Goal: Task Accomplishment & Management: Manage account settings

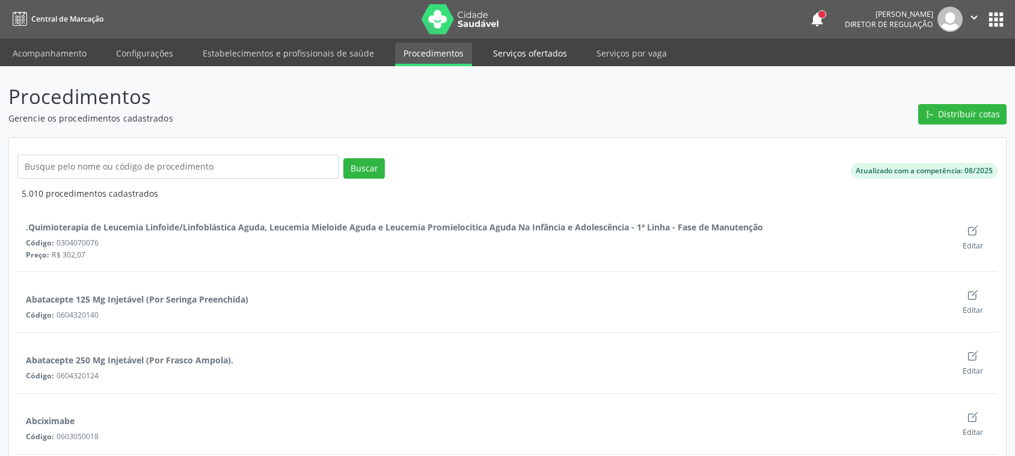
click at [504, 50] on link "Serviços ofertados" at bounding box center [530, 53] width 91 height 21
click at [537, 52] on link "Serviços ofertados" at bounding box center [530, 53] width 91 height 21
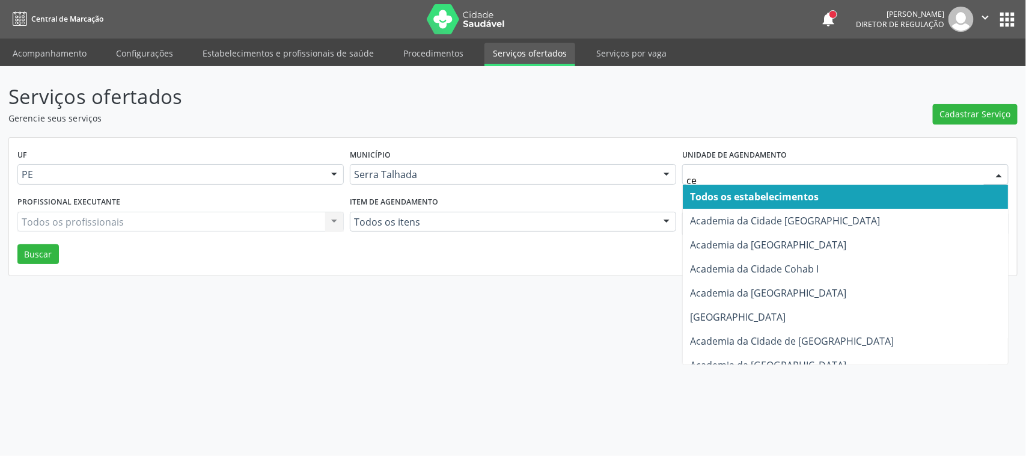
type input "cem"
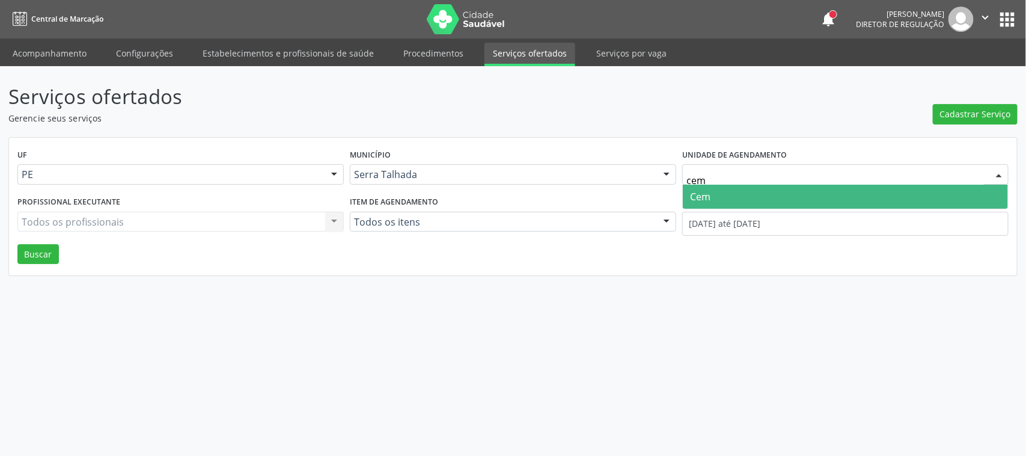
click at [690, 190] on span "Cem" at bounding box center [700, 196] width 20 height 13
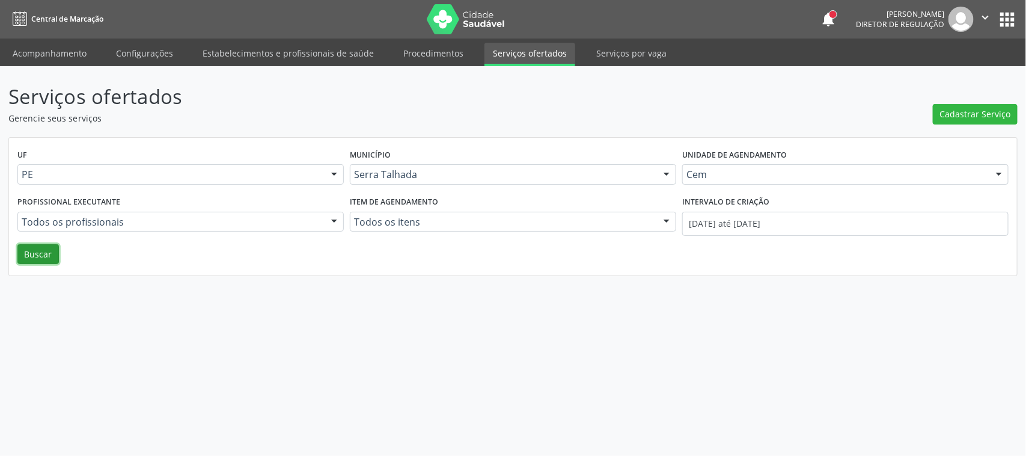
click at [28, 262] on button "Buscar" at bounding box center [37, 254] width 41 height 20
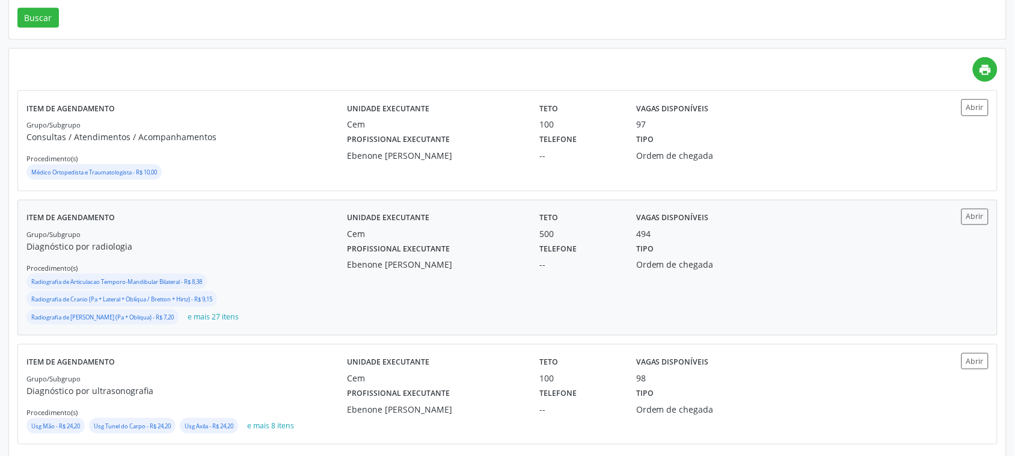
scroll to position [251, 0]
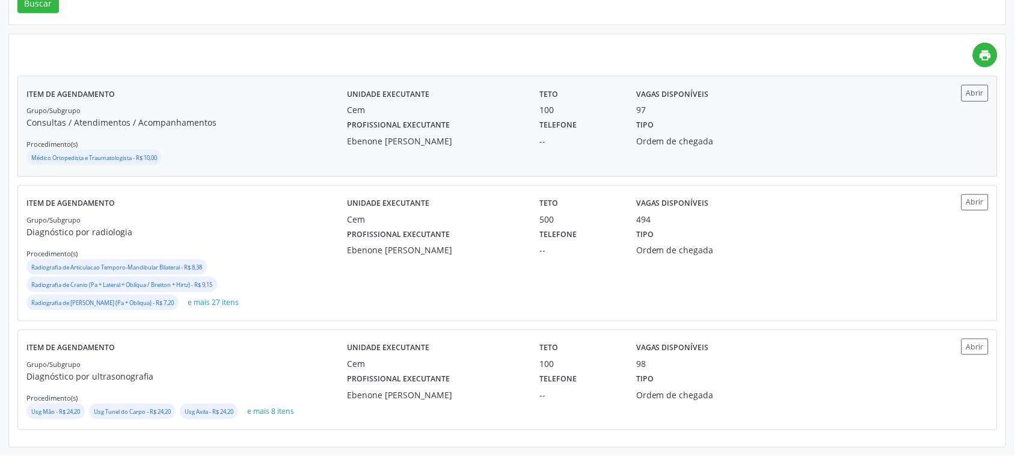
click at [626, 113] on div "Teto 100" at bounding box center [579, 100] width 96 height 31
click at [503, 233] on div "Profissional executante Ebenone Antonio da Silva" at bounding box center [434, 240] width 192 height 31
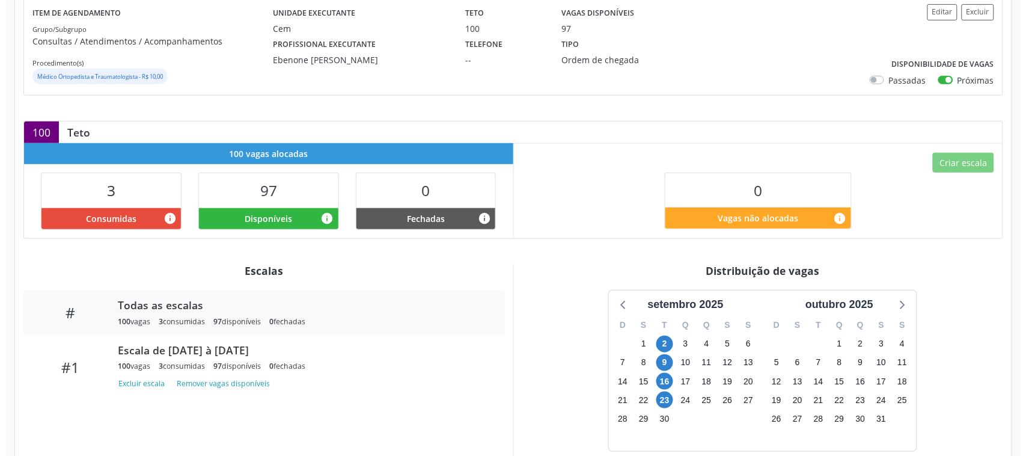
scroll to position [76, 0]
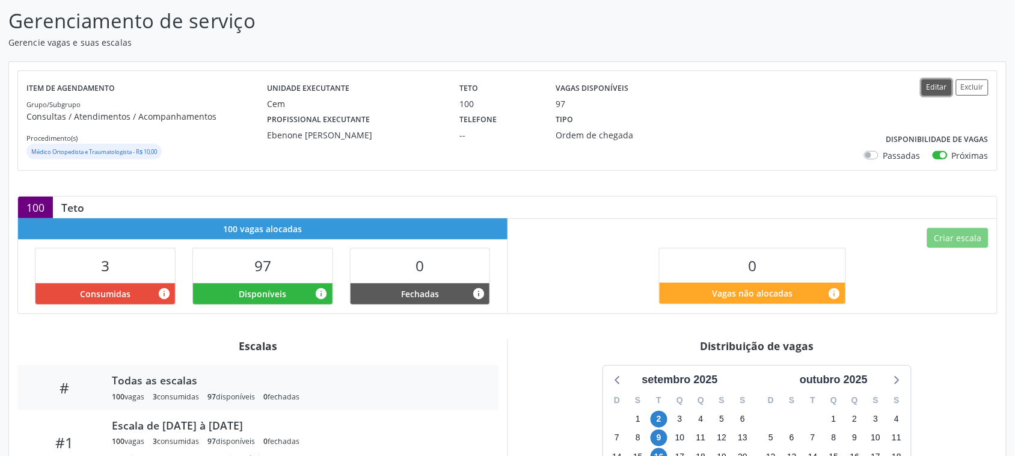
click at [940, 94] on button "Editar" at bounding box center [937, 87] width 30 height 16
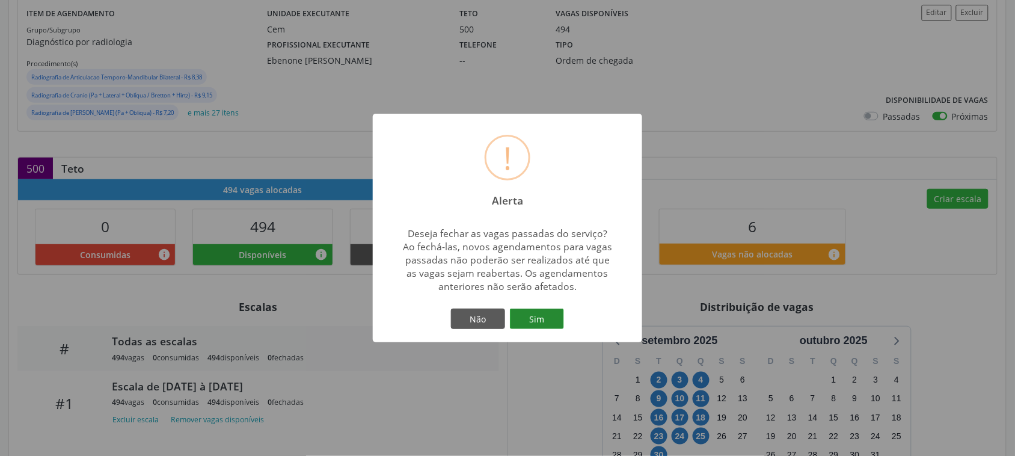
click at [556, 313] on button "Sim" at bounding box center [537, 318] width 54 height 20
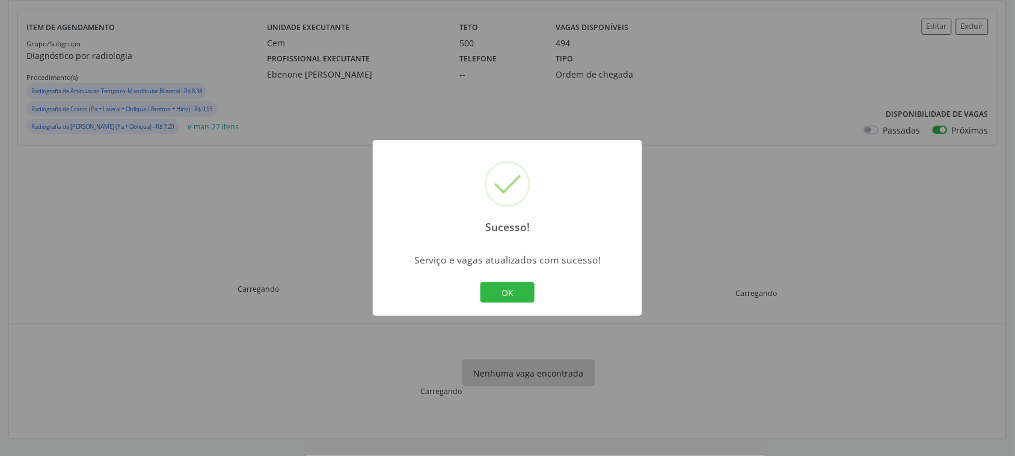
scroll to position [136, 0]
click at [507, 275] on div "Sucesso! × Serviço e vagas atualizados com sucesso! OK Cancel" at bounding box center [507, 228] width 269 height 176
click at [519, 287] on button "OK" at bounding box center [507, 292] width 54 height 20
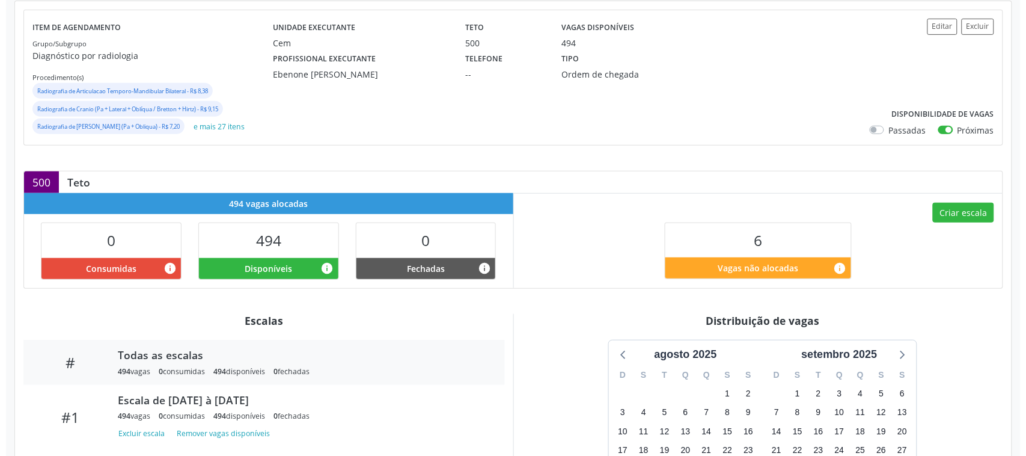
scroll to position [150, 0]
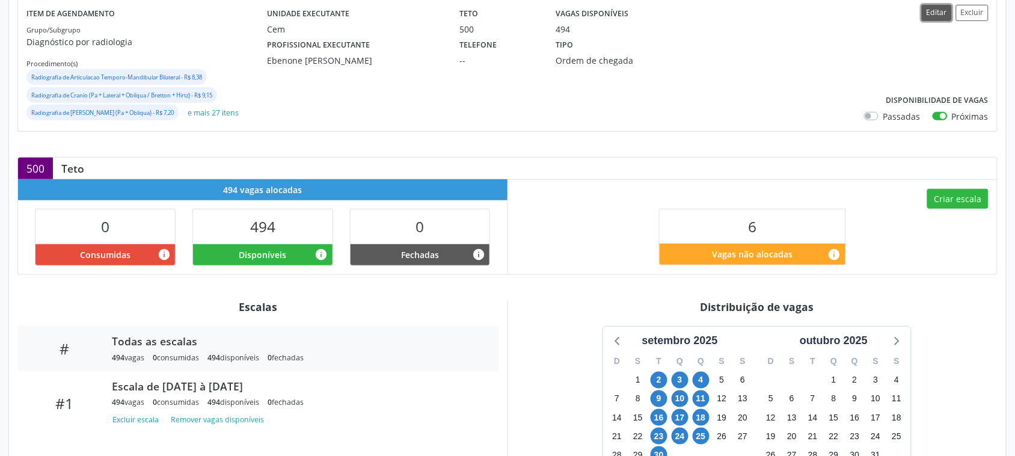
click at [937, 18] on button "Editar" at bounding box center [937, 13] width 30 height 16
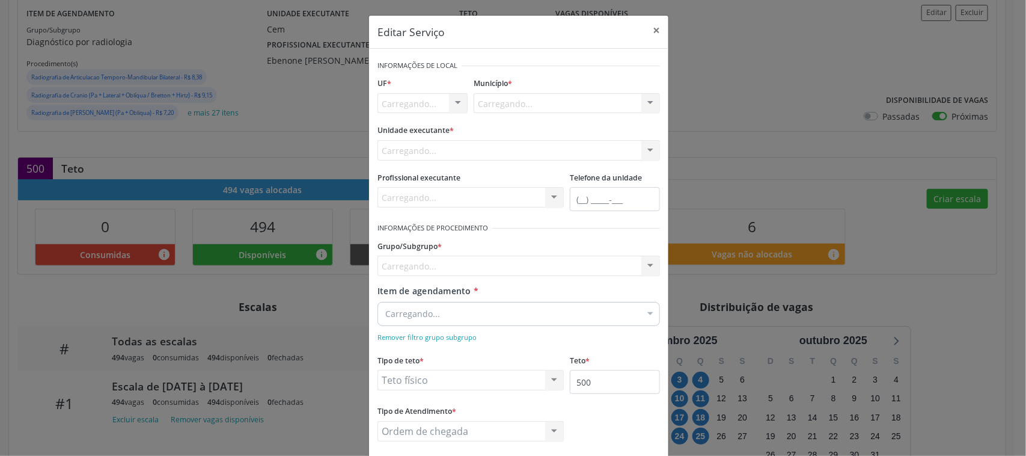
scroll to position [0, 0]
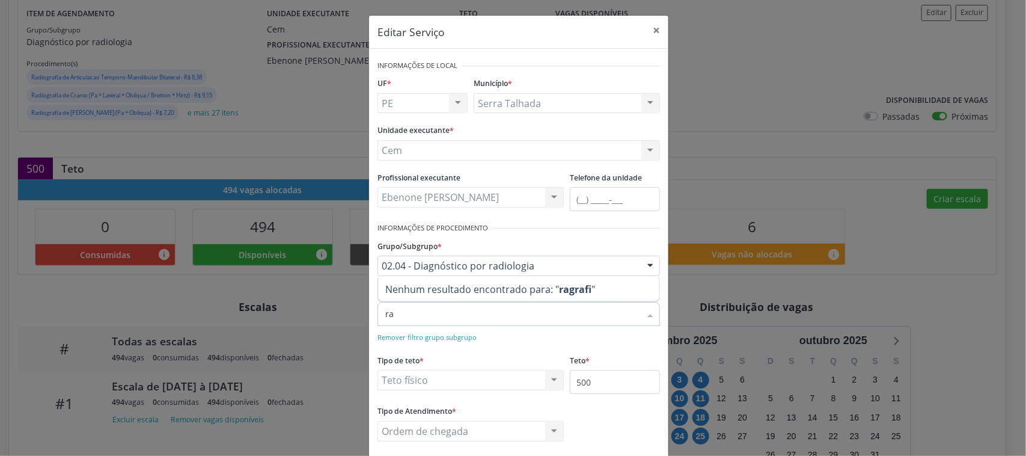
type input "r"
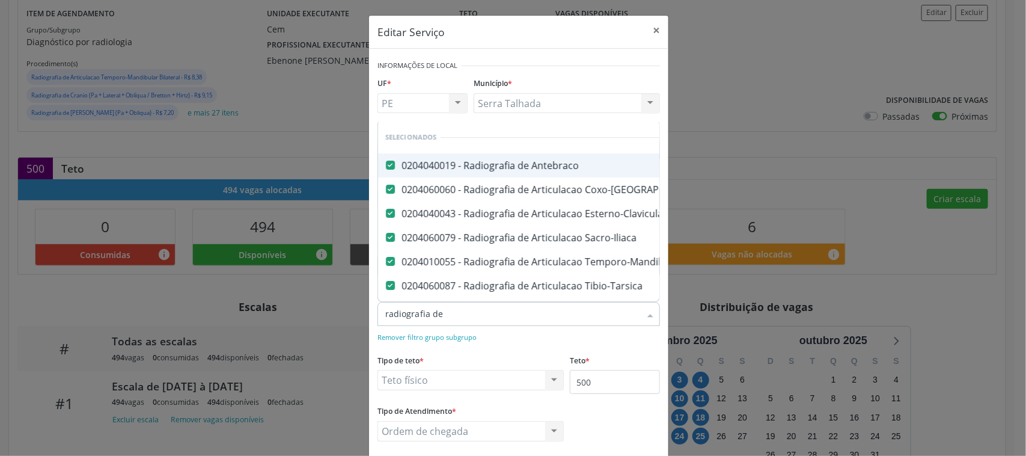
type input "radiografia de t"
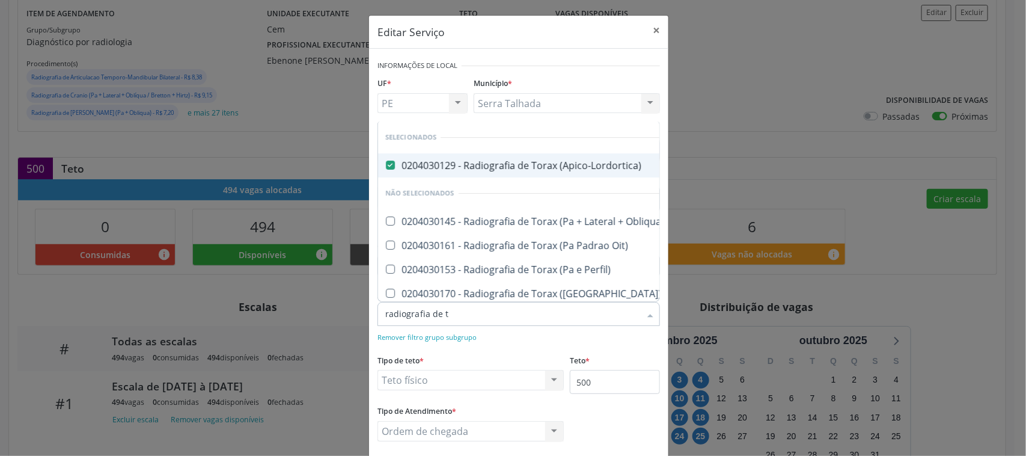
checkbox Obliqua\) "false"
checkbox Oit\) "false"
checkbox Perfil\) "false"
checkbox \(Pa\) "false"
checkbox Lateral\) "false"
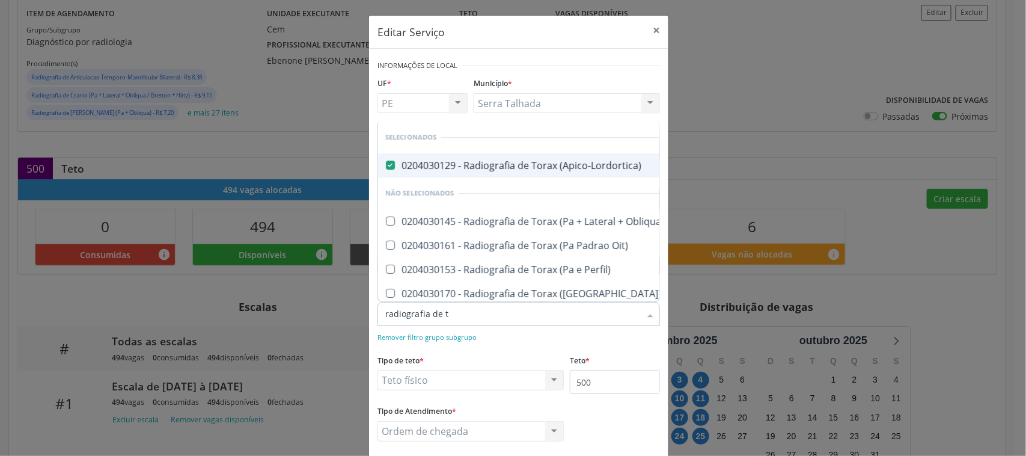
scroll to position [40, 0]
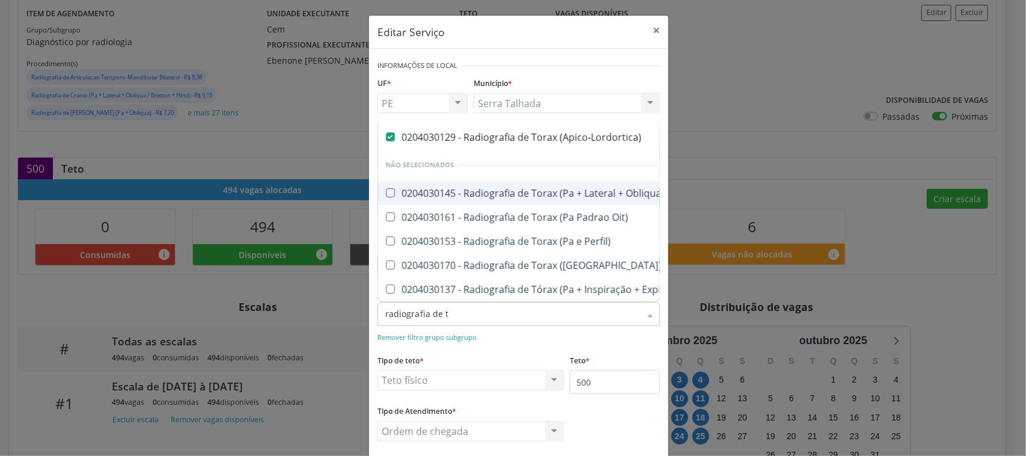
click at [548, 188] on div "0204030145 - Radiografia de Torax (Pa + Lateral + Obliqua)" at bounding box center [558, 193] width 346 height 10
checkbox Obliqua\) "true"
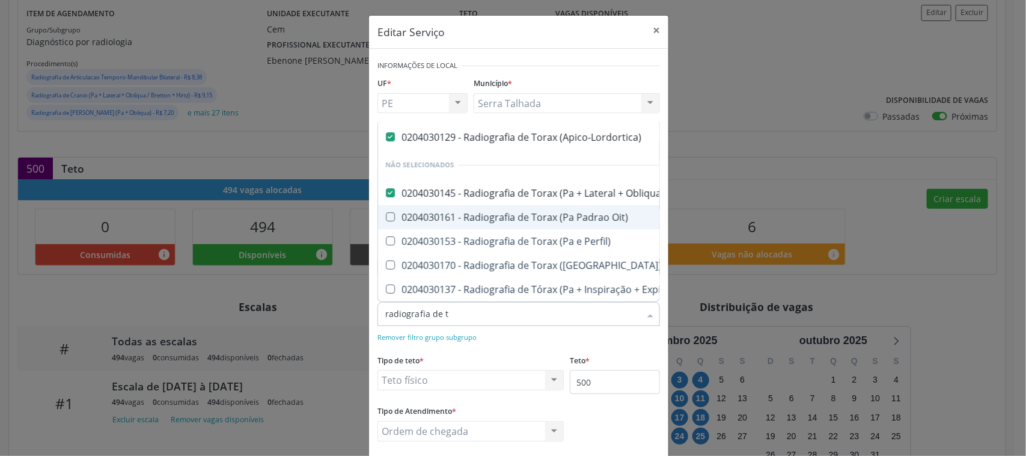
click at [542, 205] on span "0204030161 - Radiografia de Torax (Pa Padrao Oit)" at bounding box center [558, 217] width 360 height 24
checkbox Oit\) "true"
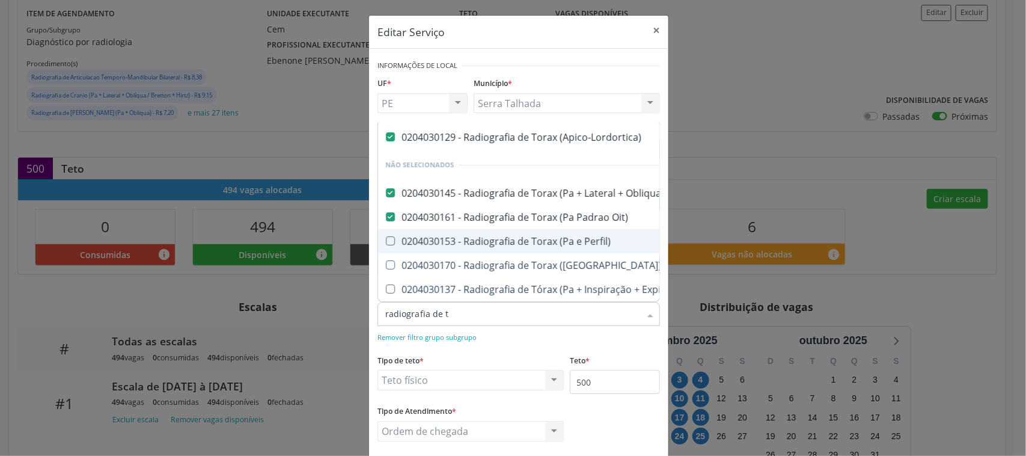
click at [542, 229] on span "0204030153 - Radiografia de Torax (Pa e Perfil)" at bounding box center [558, 241] width 360 height 24
checkbox Perfil\) "true"
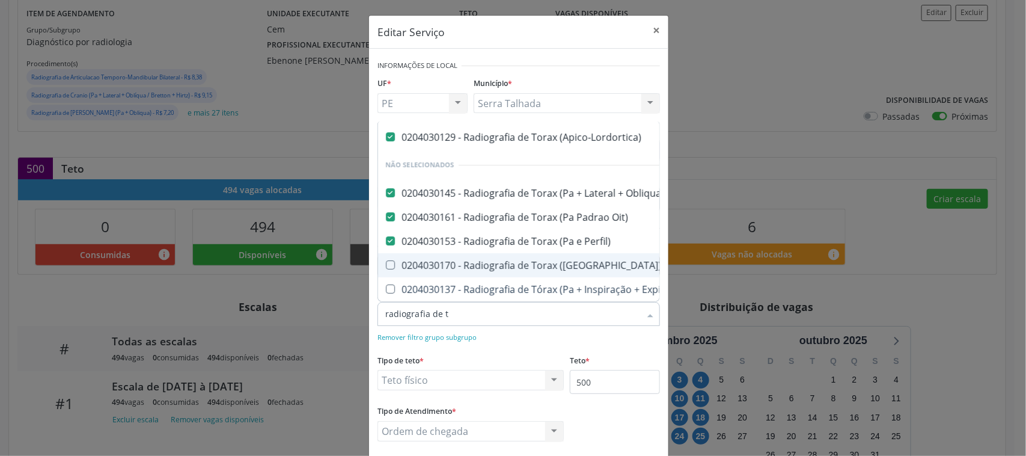
click at [545, 253] on span "0204030170 - Radiografia de Torax (Pa)" at bounding box center [558, 265] width 360 height 24
checkbox \(Pa\) "true"
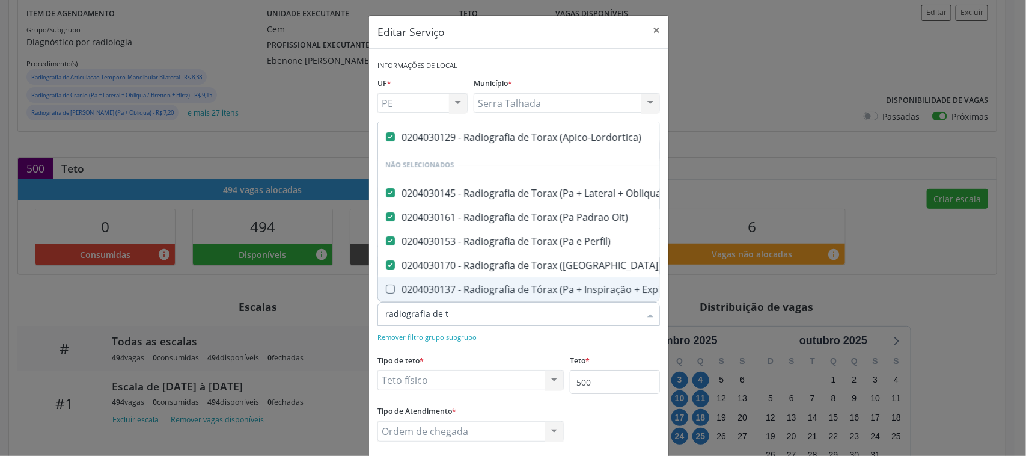
click at [548, 284] on div "0204030137 - Radiografia de Tórax (Pa + Inspiração + Expiração + Lateral)" at bounding box center [558, 289] width 346 height 10
checkbox Lateral\) "true"
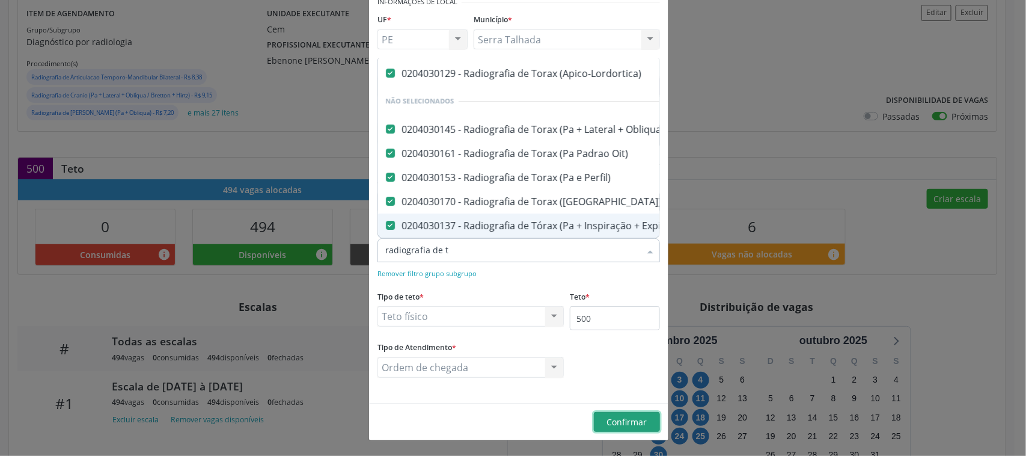
click at [622, 421] on span "Confirmar" at bounding box center [627, 421] width 40 height 11
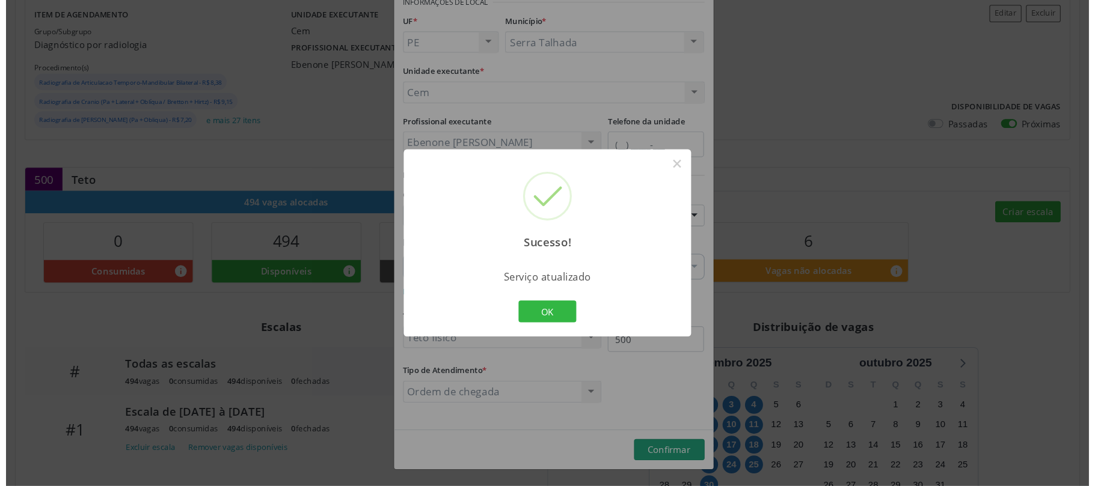
scroll to position [0, 0]
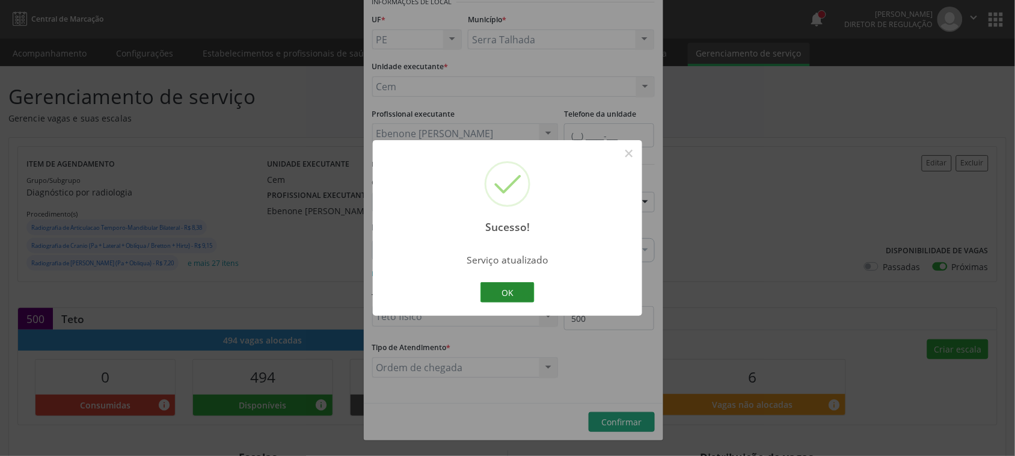
click at [499, 284] on button "OK" at bounding box center [507, 292] width 54 height 20
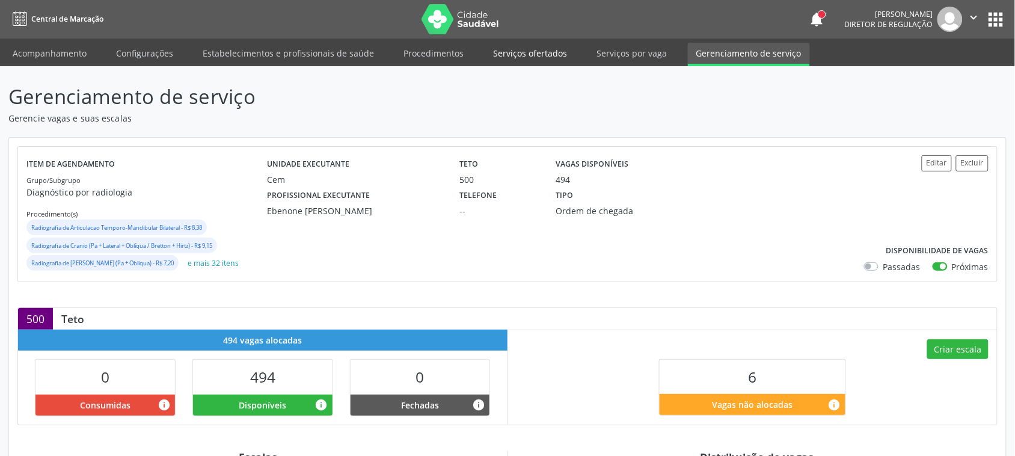
click at [533, 55] on link "Serviços ofertados" at bounding box center [530, 53] width 91 height 21
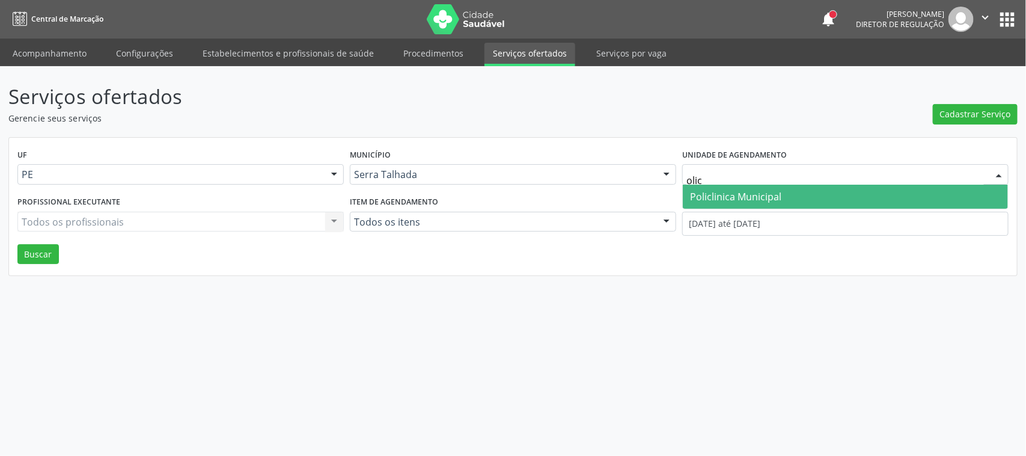
type input "olicl"
click at [735, 201] on span "Policlinica Municipal" at bounding box center [735, 196] width 91 height 13
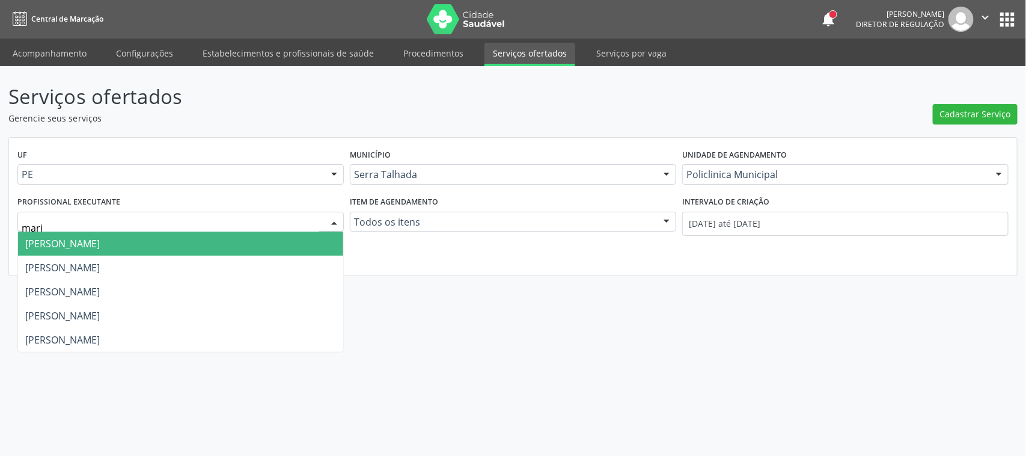
type input "maria"
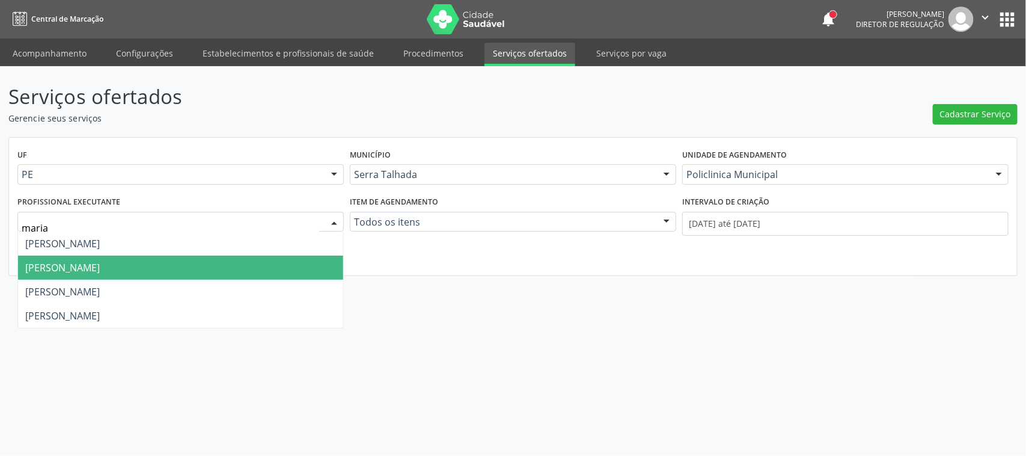
click at [100, 269] on span "[PERSON_NAME]" at bounding box center [62, 267] width 75 height 13
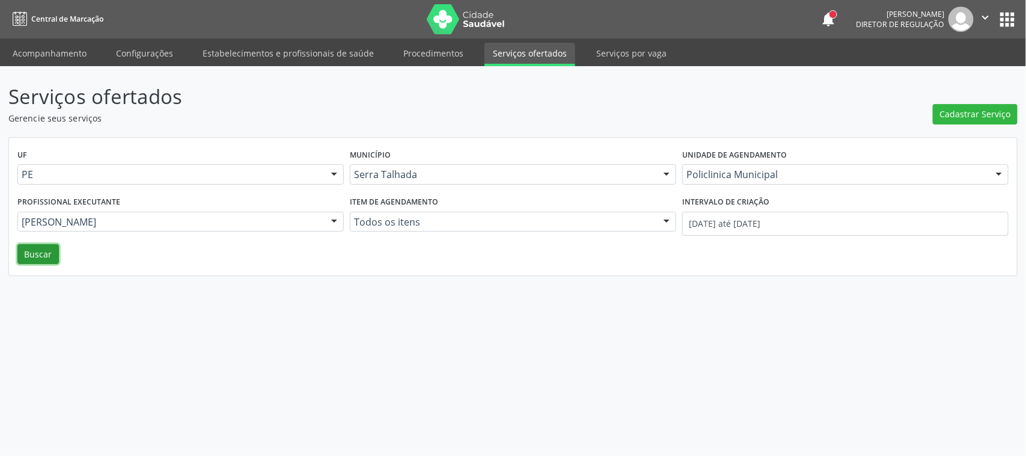
click at [25, 251] on button "Buscar" at bounding box center [37, 254] width 41 height 20
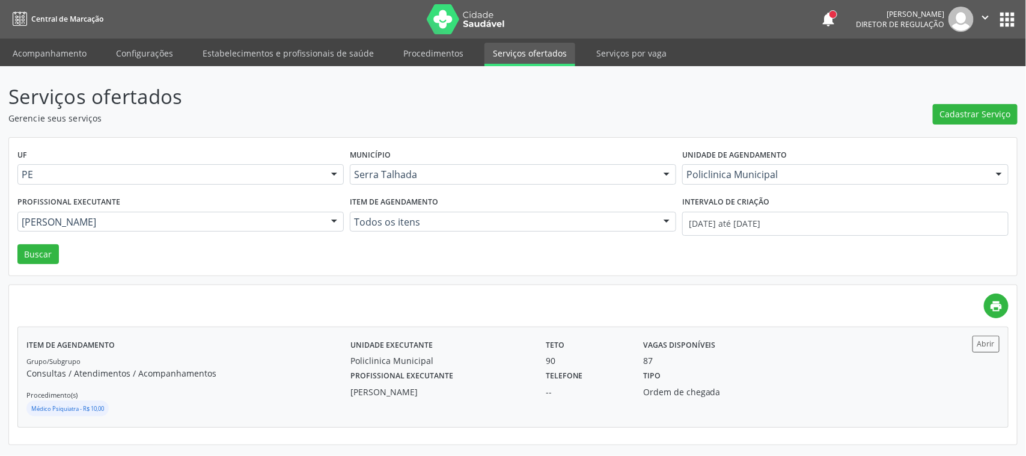
click at [698, 364] on div "87" at bounding box center [707, 360] width 129 height 13
click at [436, 52] on link "Procedimentos" at bounding box center [433, 53] width 77 height 21
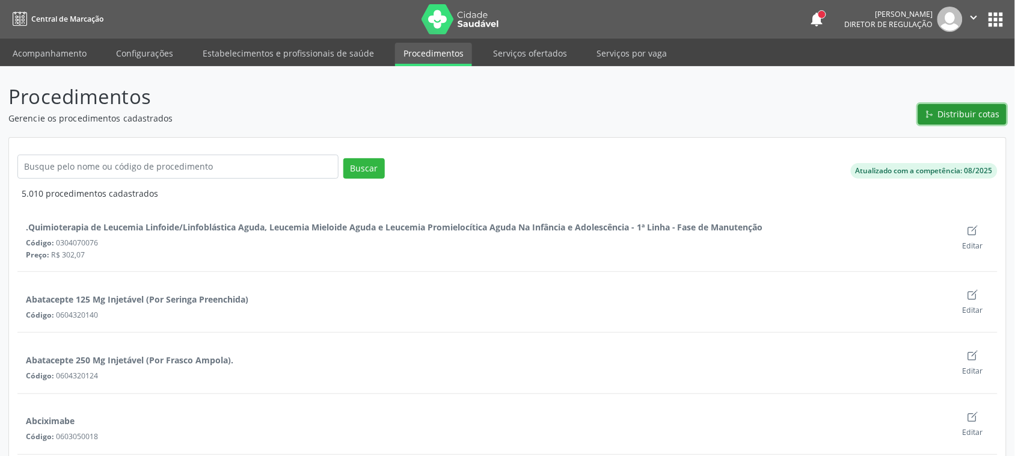
click at [942, 118] on span "Distribuir cotas" at bounding box center [969, 114] width 62 height 13
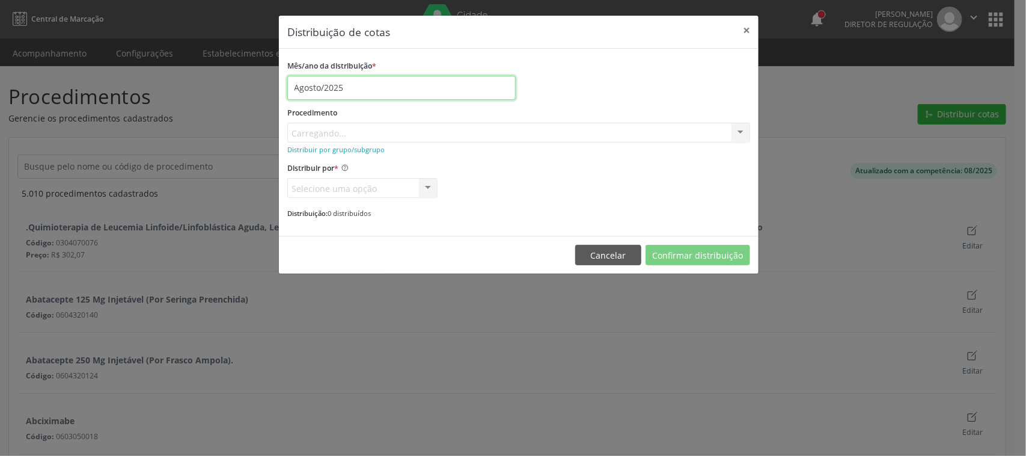
click at [372, 92] on input "Agosto/2025" at bounding box center [401, 88] width 228 height 24
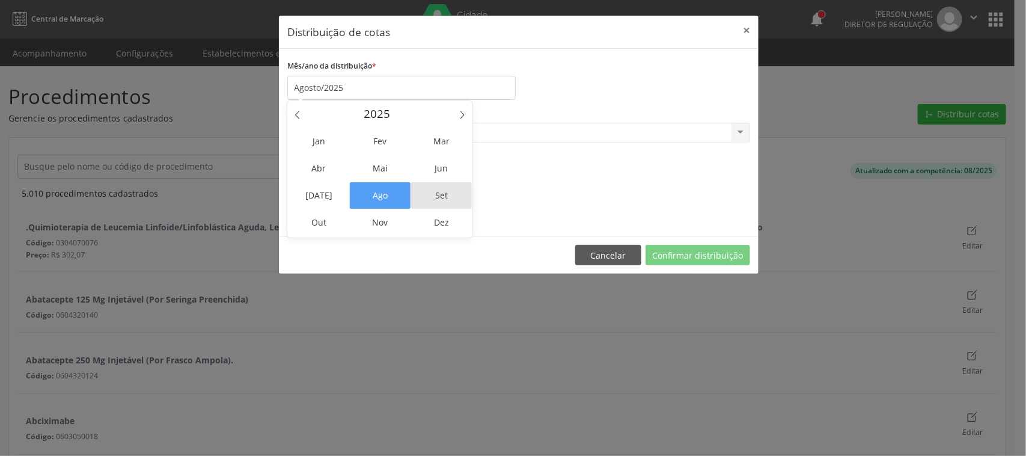
click at [422, 200] on span "Set" at bounding box center [441, 195] width 61 height 26
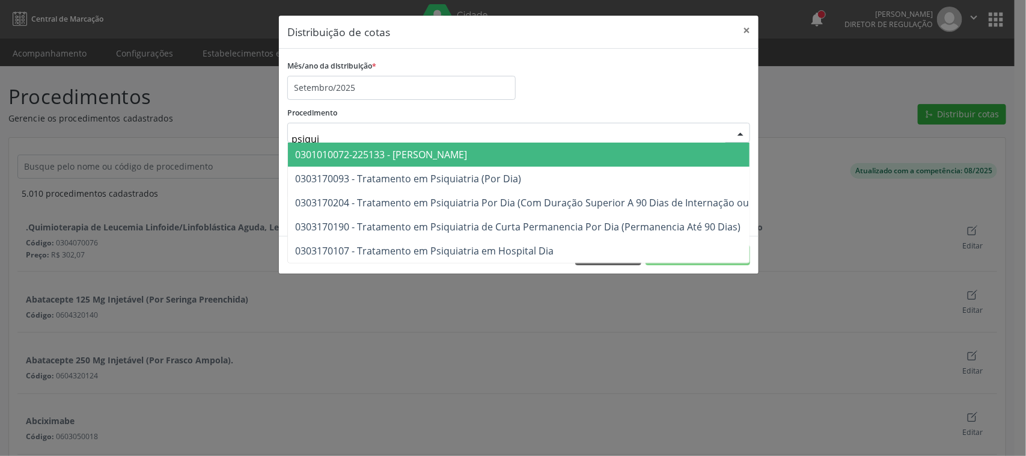
type input "psiquia"
click at [334, 151] on span "0301010072-225133 - Médico Psiquiatra" at bounding box center [381, 154] width 172 height 13
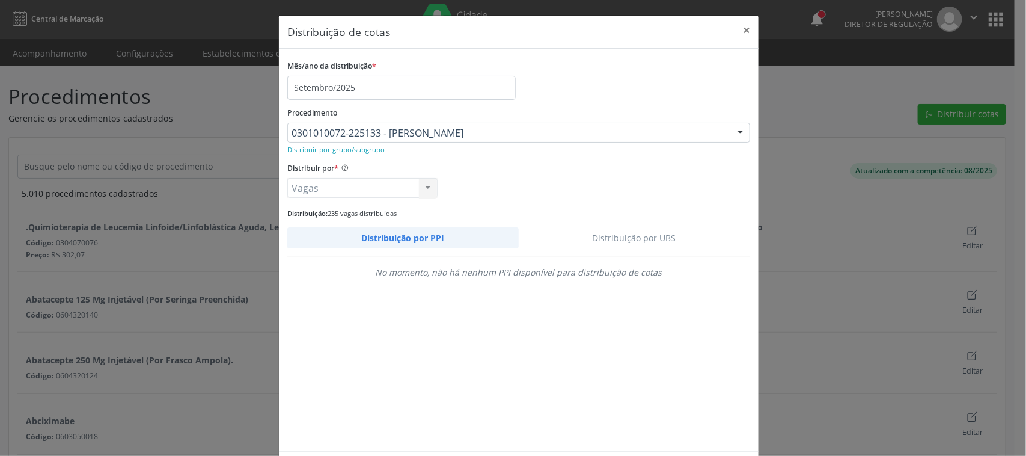
click at [643, 238] on link "Distribuição por UBS" at bounding box center [635, 237] width 232 height 21
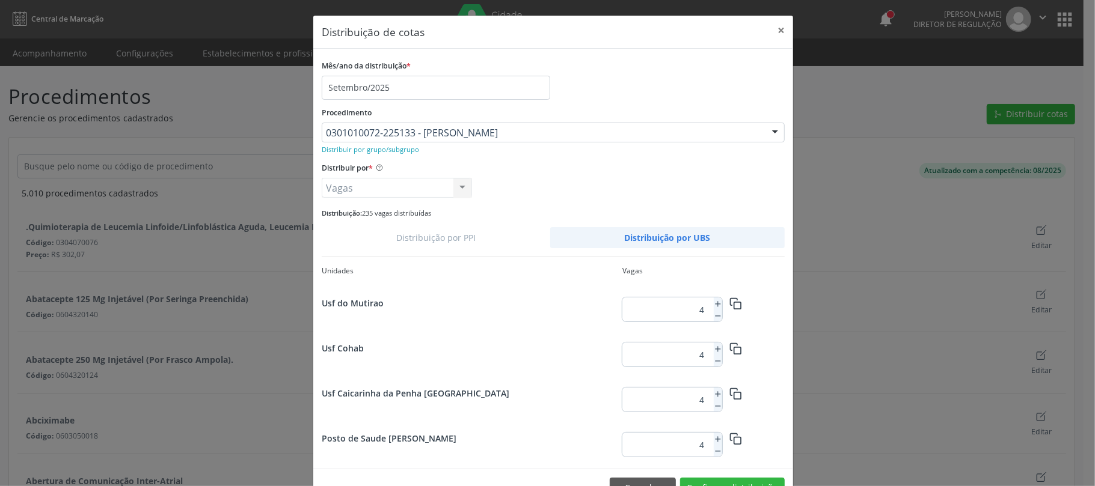
click at [675, 80] on div "Mês/ano da distribuição * Setembro/2025" at bounding box center [553, 78] width 469 height 43
click at [679, 160] on div "Distribuir por * Vagas Vagas Valor Nenhum resultado encontrado para: " " Não há…" at bounding box center [553, 178] width 469 height 38
click at [547, 192] on div "Distribuir por * Vagas Vagas Valor Nenhum resultado encontrado para: " " Não há…" at bounding box center [553, 178] width 469 height 38
click at [577, 183] on div "Distribuir por * Vagas Vagas Valor Nenhum resultado encontrado para: " " Não há…" at bounding box center [553, 178] width 469 height 38
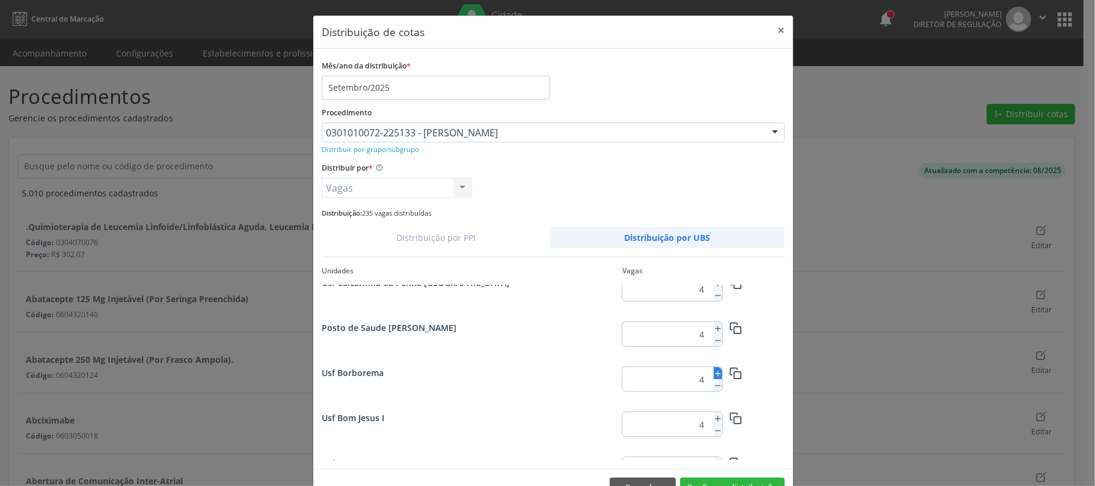
click at [714, 373] on icon at bounding box center [718, 374] width 8 height 8
type input "6"
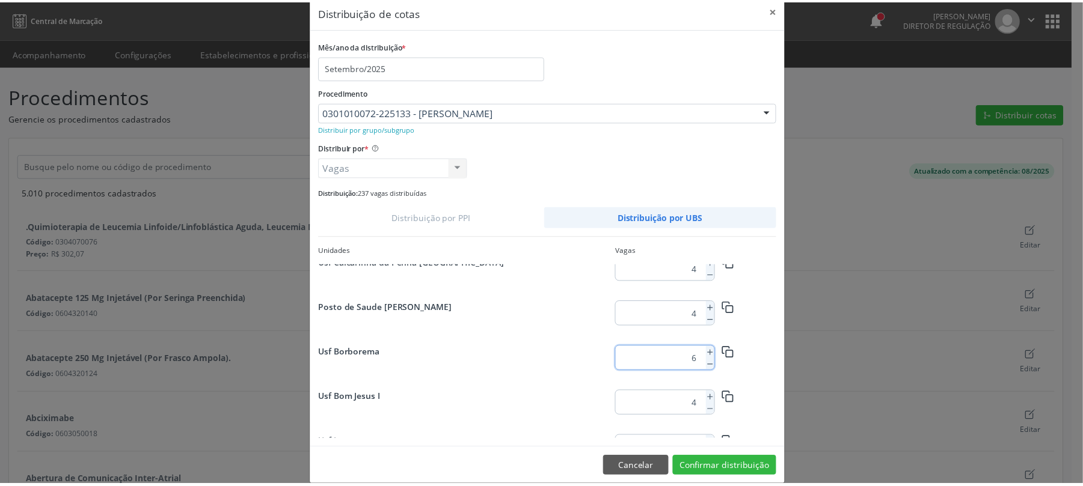
scroll to position [37, 0]
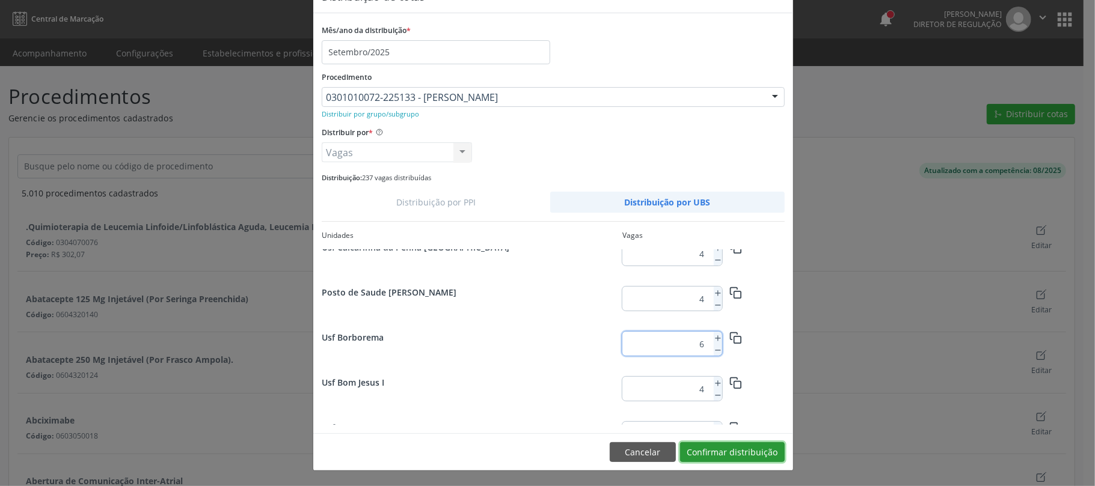
click at [757, 453] on button "Confirmar distribuição" at bounding box center [732, 452] width 105 height 20
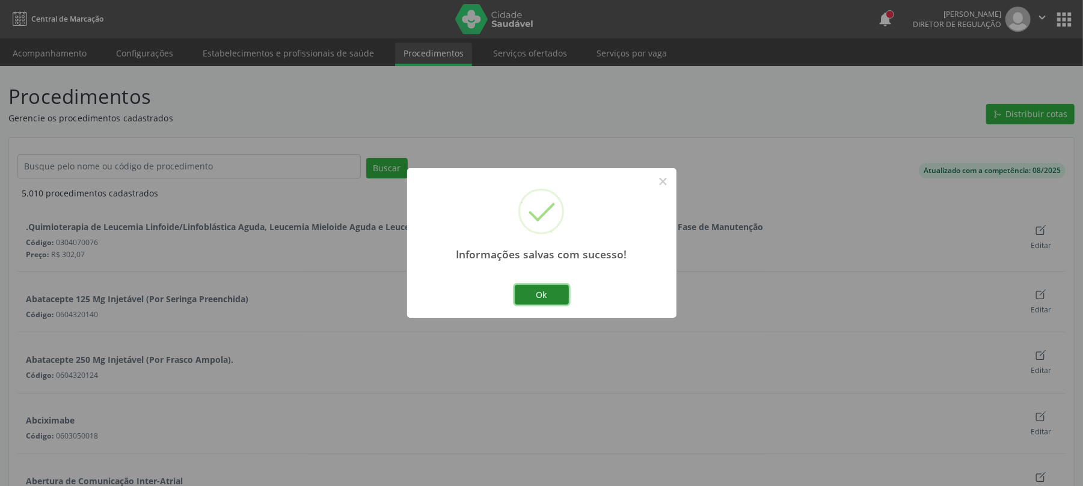
click at [558, 292] on button "Ok" at bounding box center [542, 295] width 54 height 20
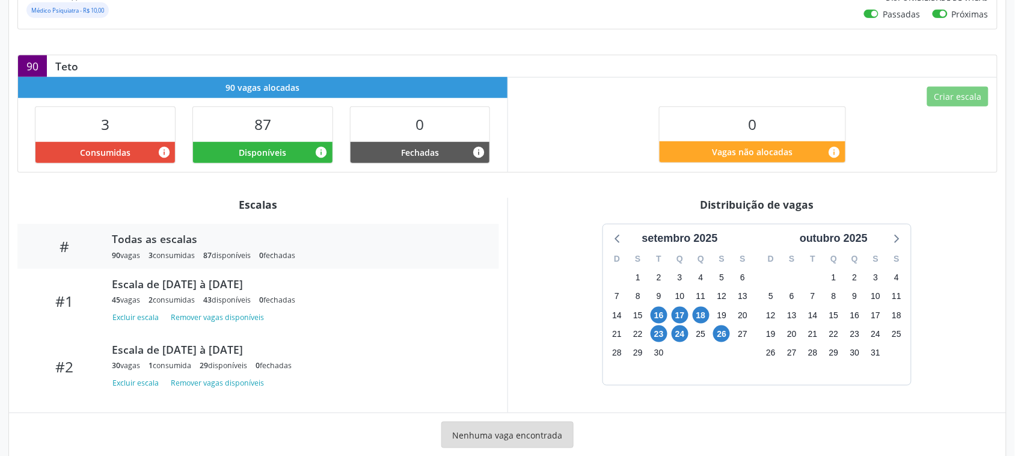
scroll to position [225, 0]
